Goal: Task Accomplishment & Management: Manage account settings

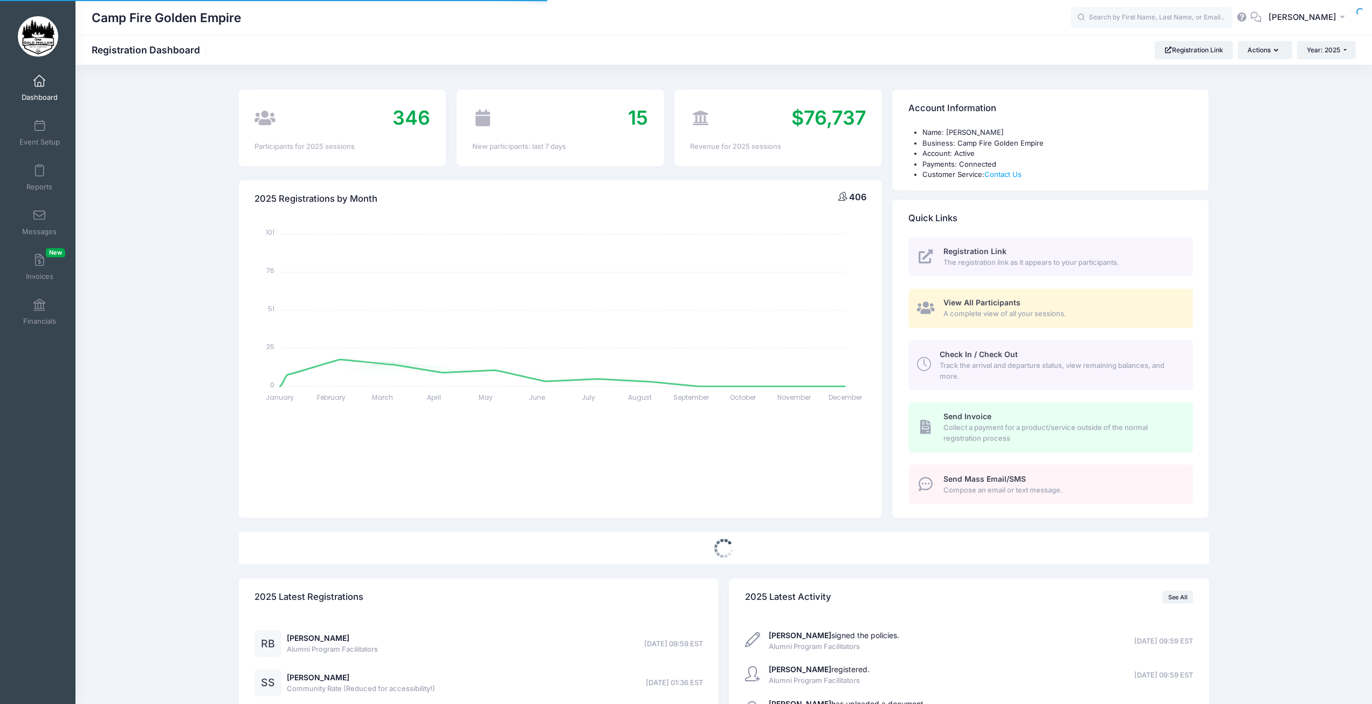
select select
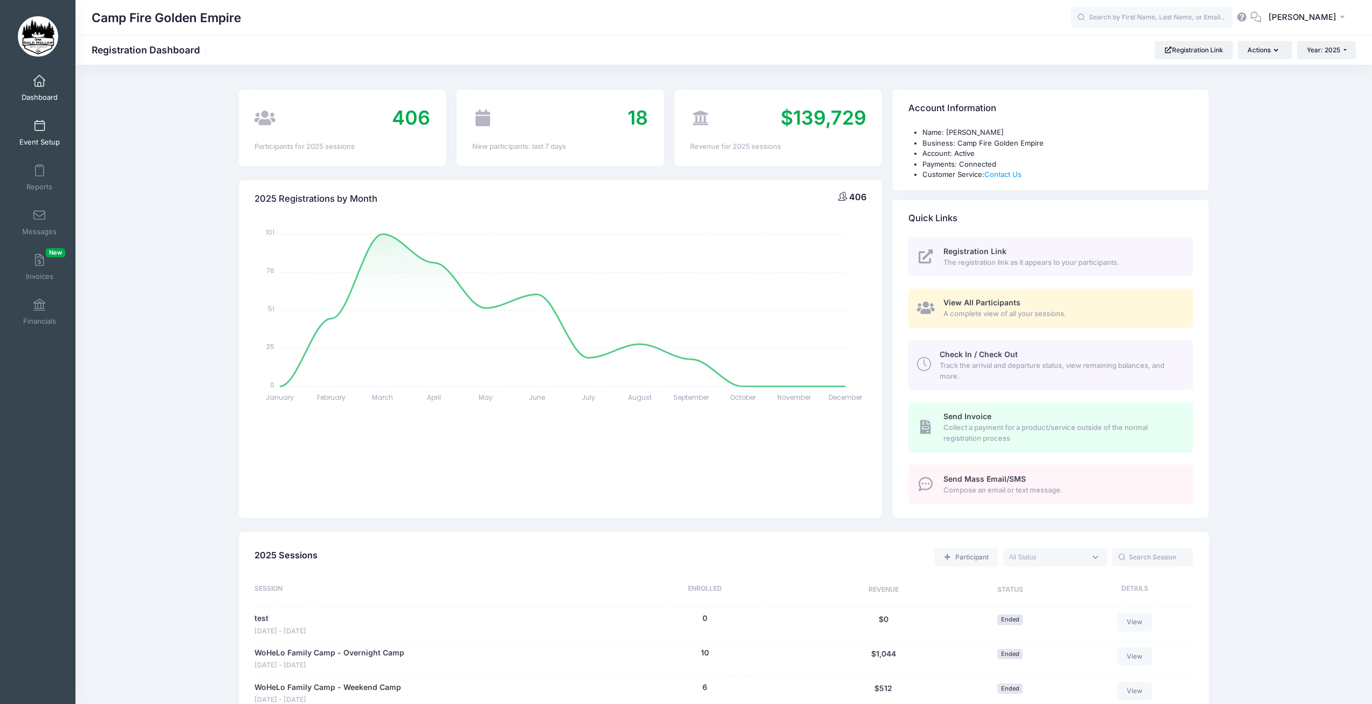
click at [29, 132] on link "Event Setup" at bounding box center [39, 133] width 51 height 38
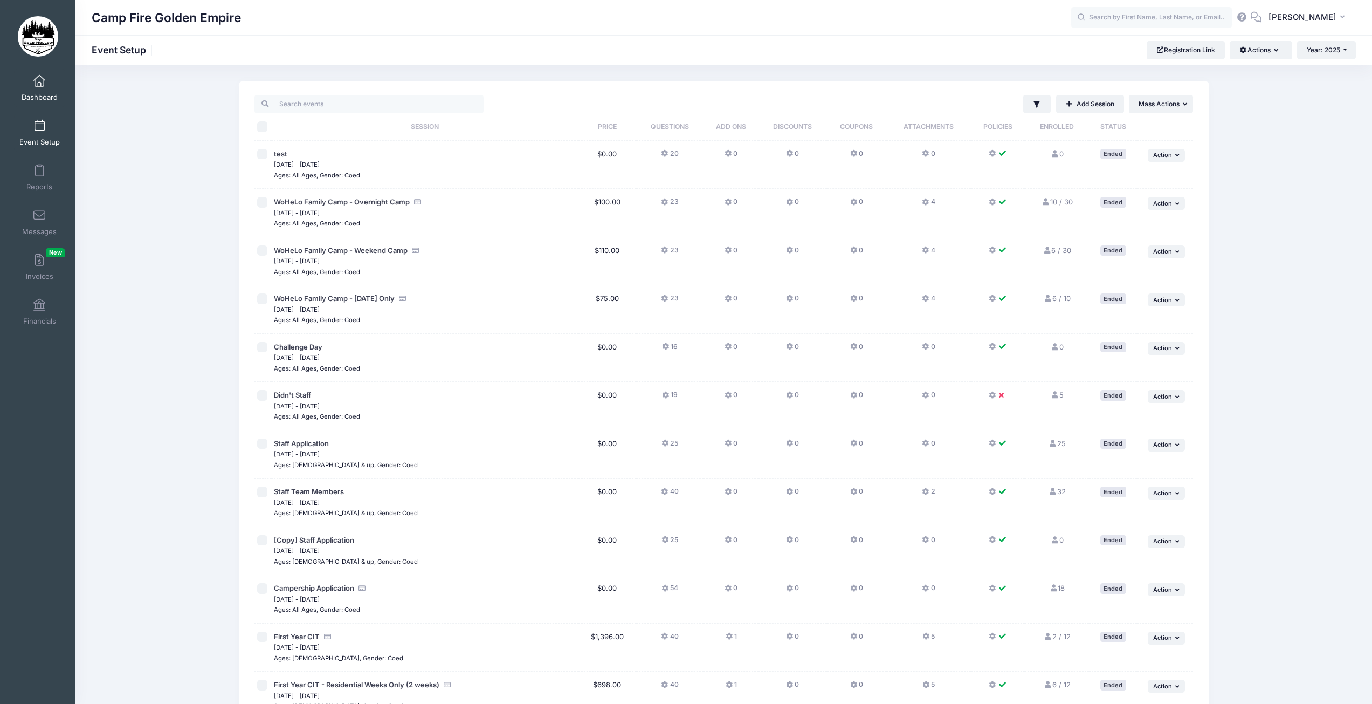
click at [30, 86] on link "Dashboard" at bounding box center [39, 88] width 51 height 38
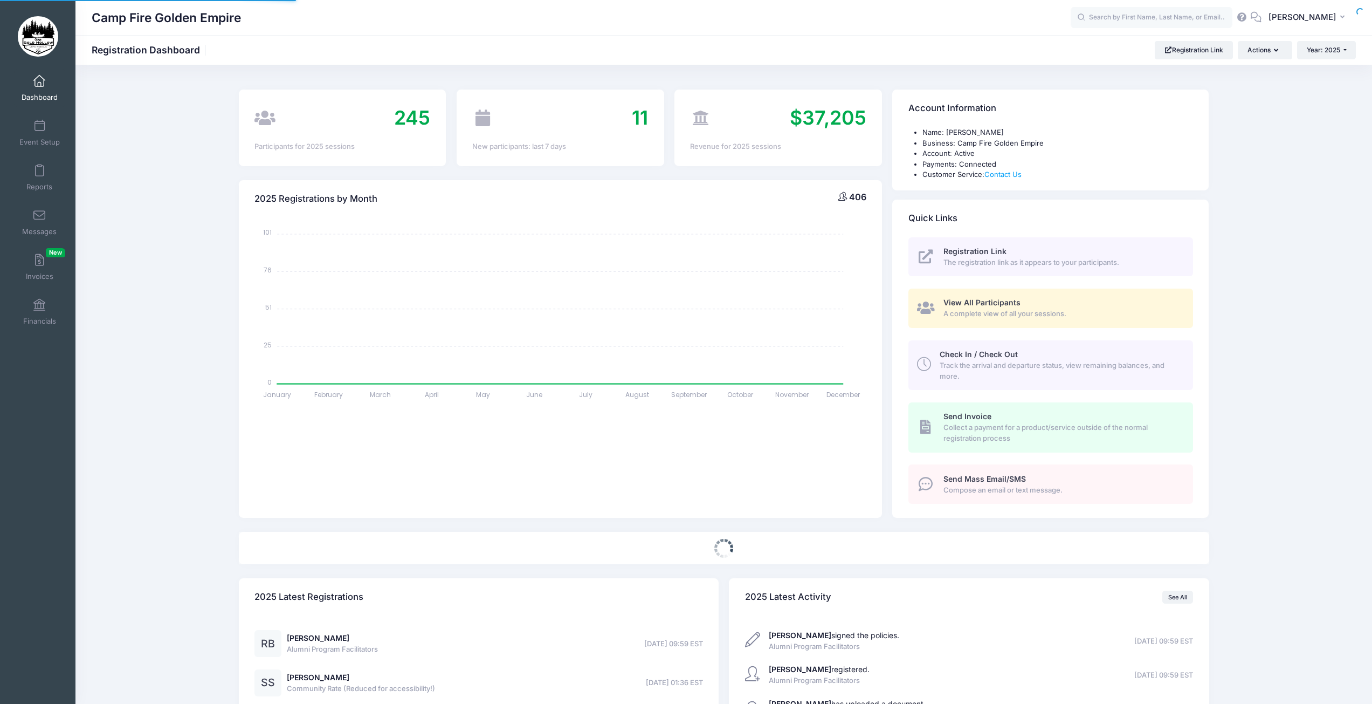
select select
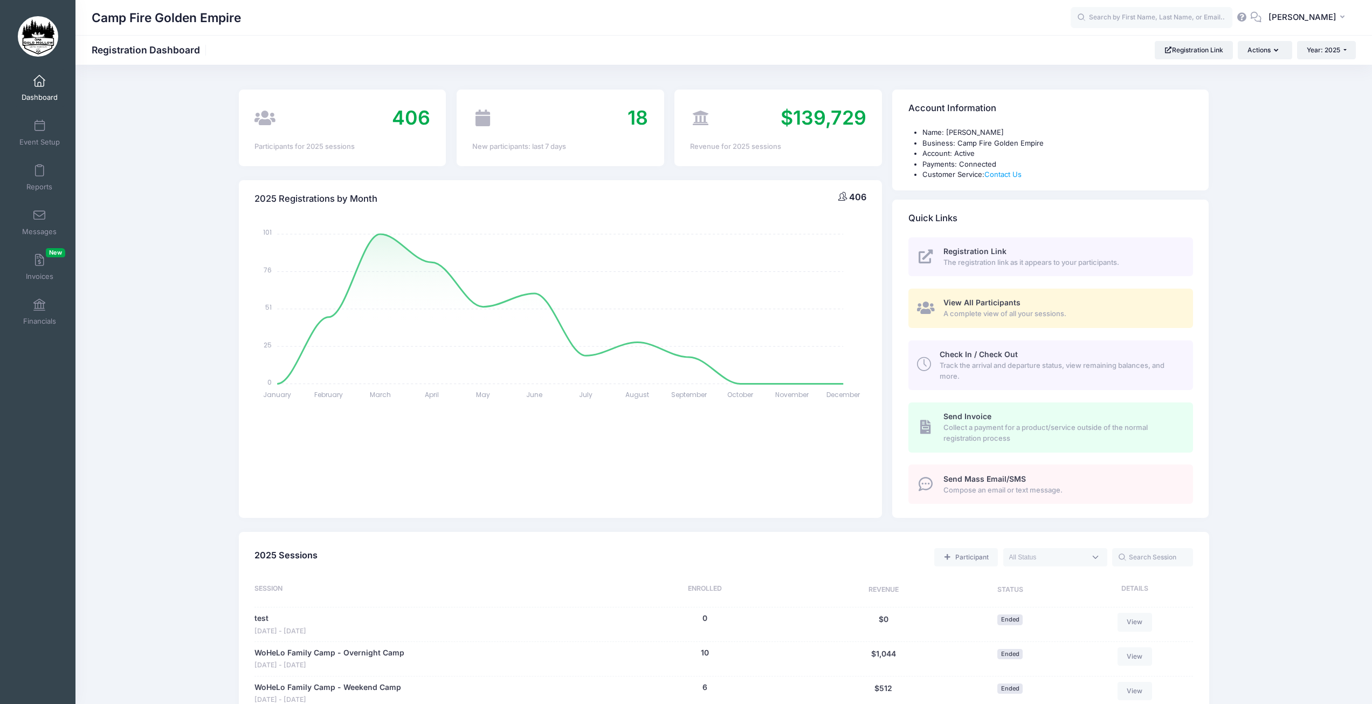
click at [1023, 309] on span "A complete view of all your sessions." at bounding box center [1063, 313] width 238 height 11
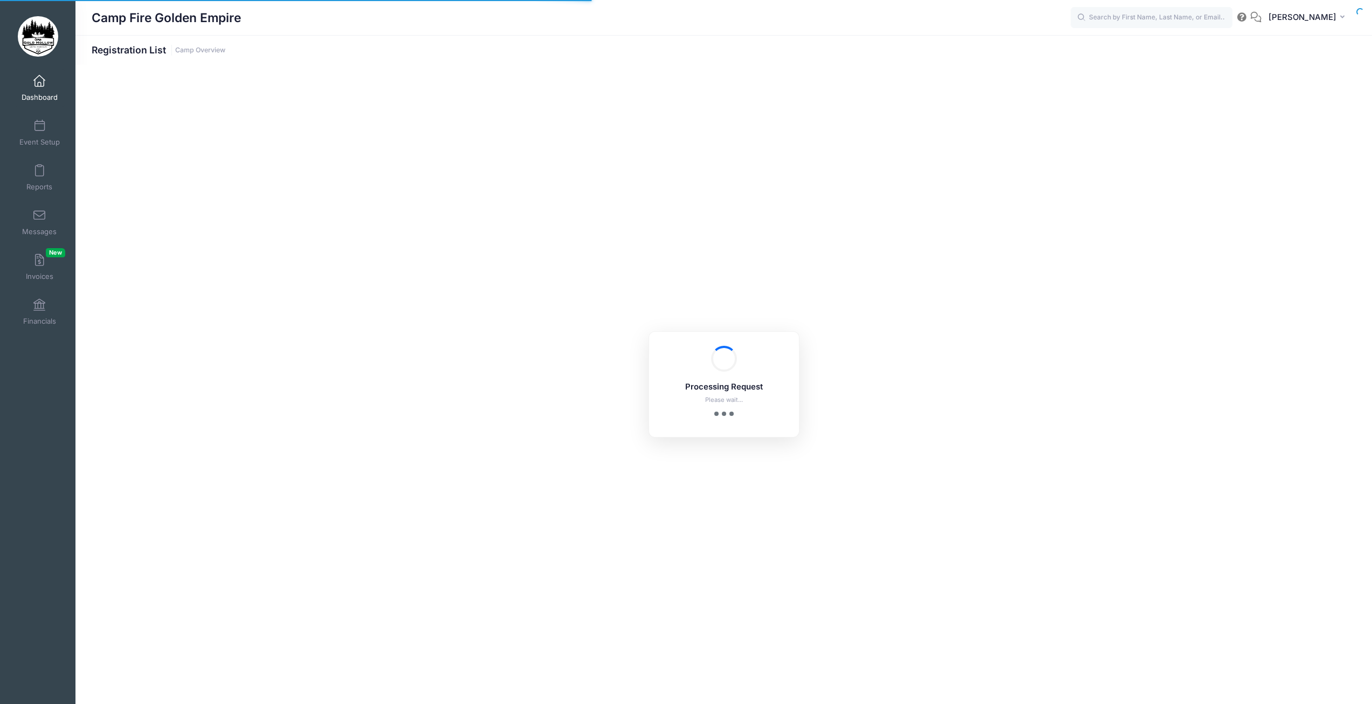
select select "10"
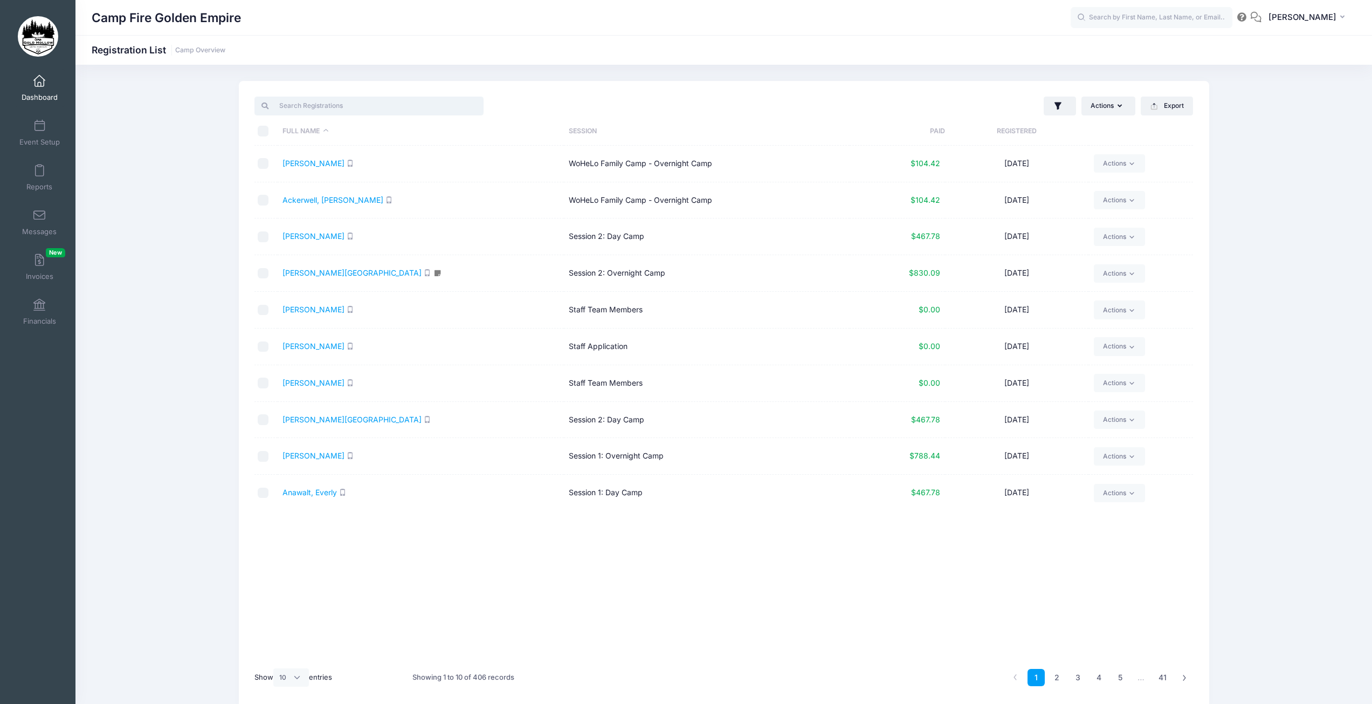
click at [309, 102] on input "search" at bounding box center [368, 106] width 229 height 18
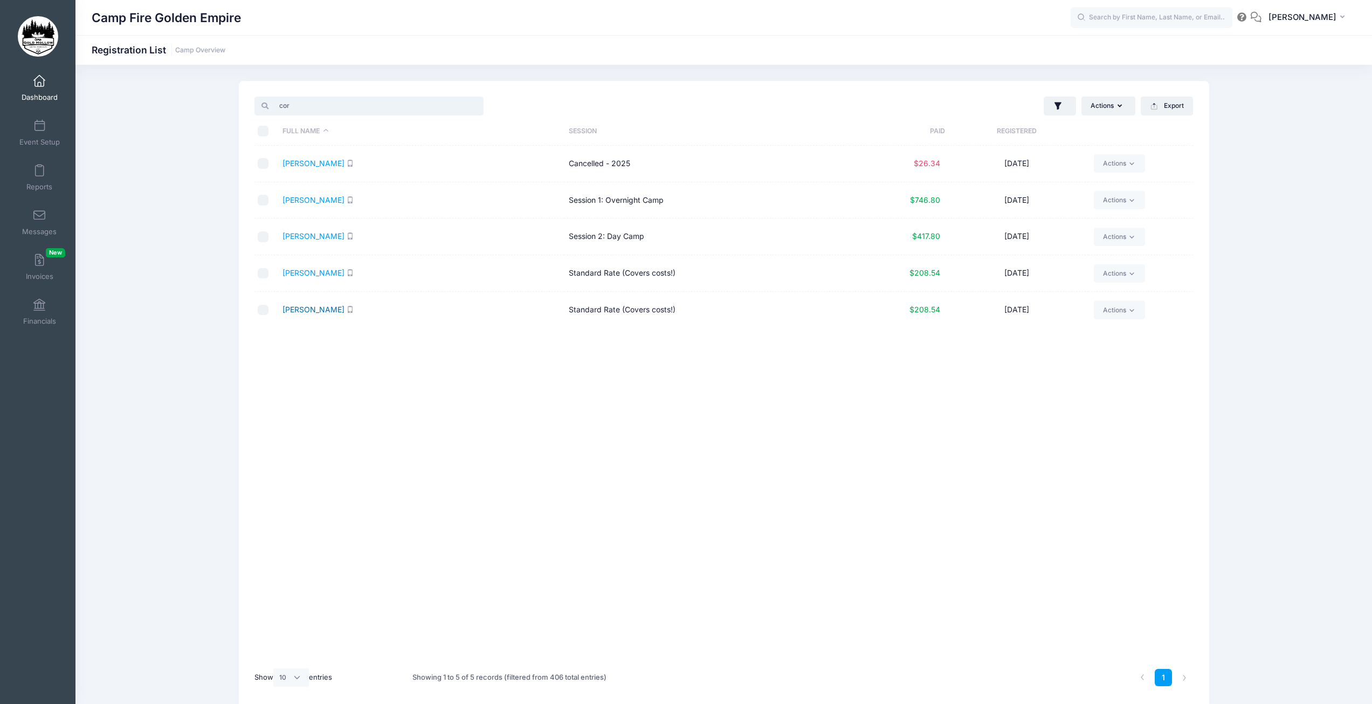
type input "cor"
click at [302, 311] on link "[PERSON_NAME]" at bounding box center [314, 309] width 62 height 9
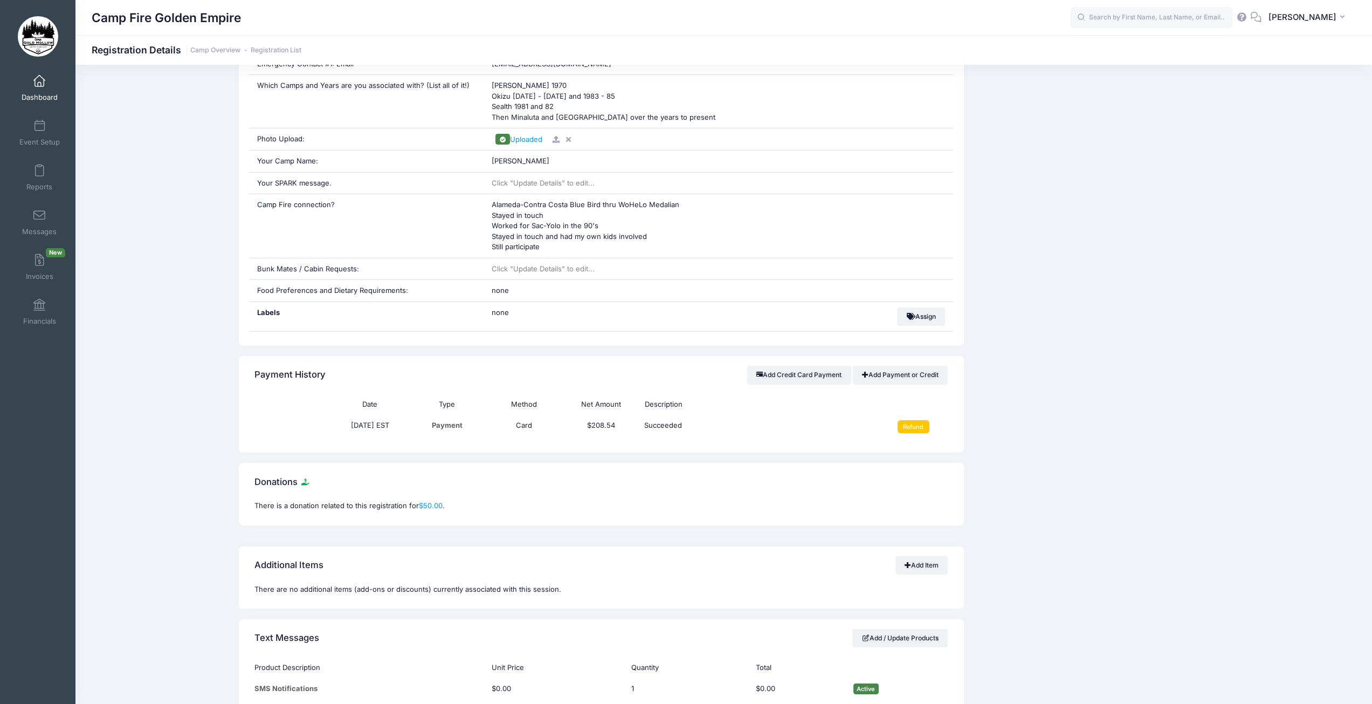
scroll to position [539, 0]
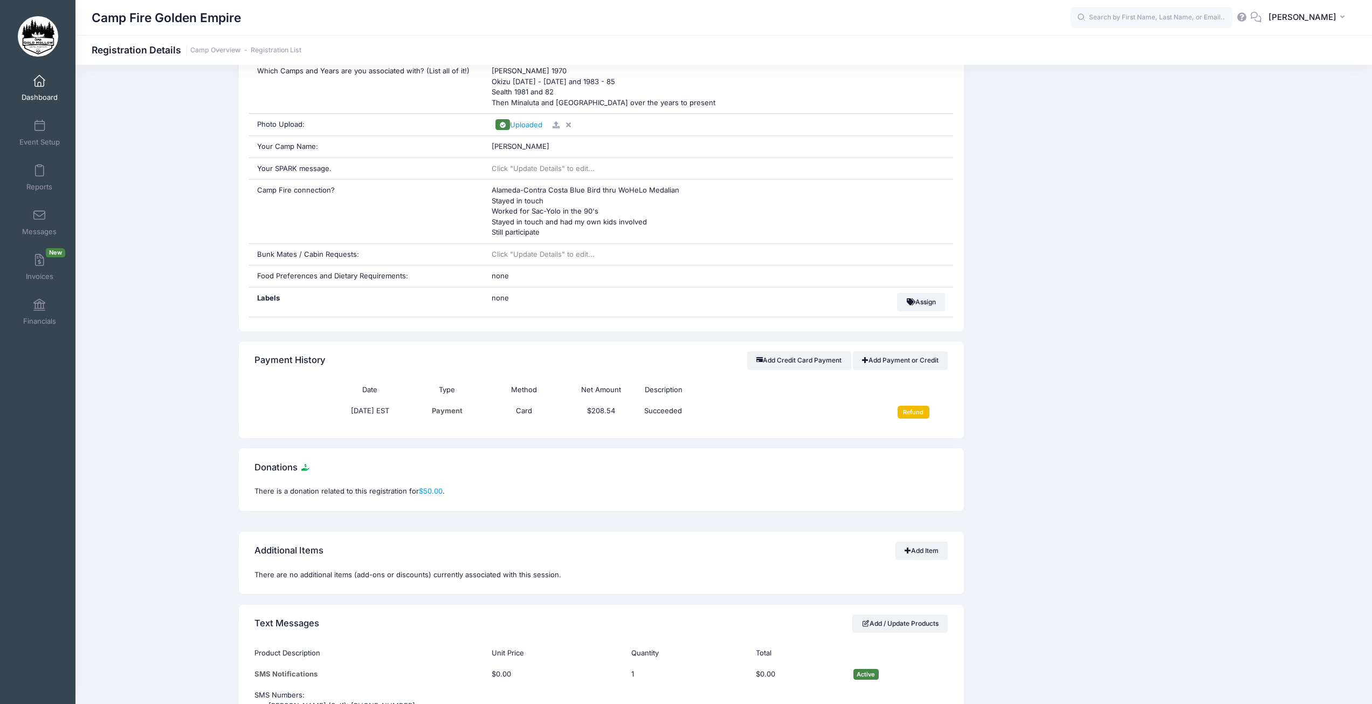
click at [911, 415] on input "Refund" at bounding box center [914, 411] width 32 height 13
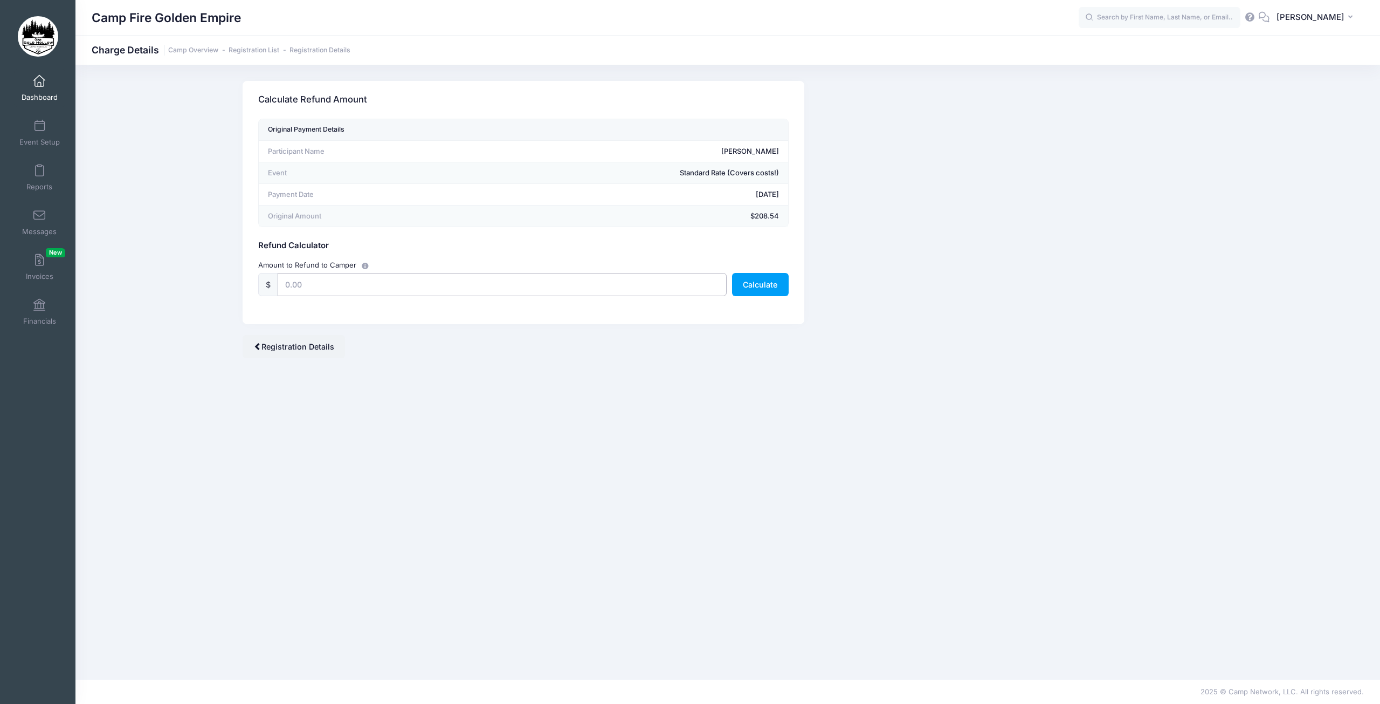
click at [290, 286] on input "text" at bounding box center [502, 284] width 449 height 23
type input "208.54"
click at [912, 362] on div "Camp Network returns it's fee when there is a full refund. Stripe also returns …" at bounding box center [727, 372] width 1003 height 582
click at [754, 286] on button "Calculate" at bounding box center [760, 284] width 57 height 23
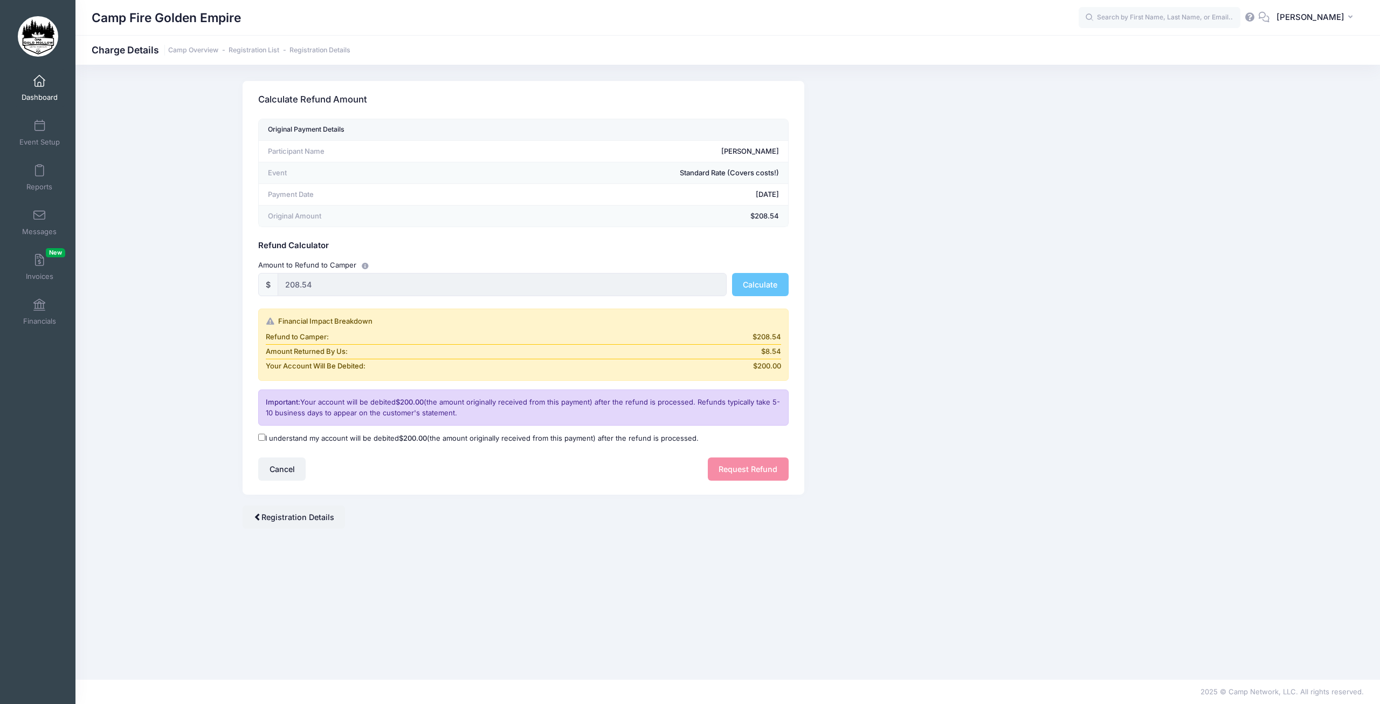
click at [262, 439] on input "I understand my account will be debited $200.00 (the amount originally received…" at bounding box center [261, 437] width 7 height 7
checkbox input "true"
click at [757, 473] on button "Request Refund" at bounding box center [748, 468] width 81 height 23
